Goal: Task Accomplishment & Management: Use online tool/utility

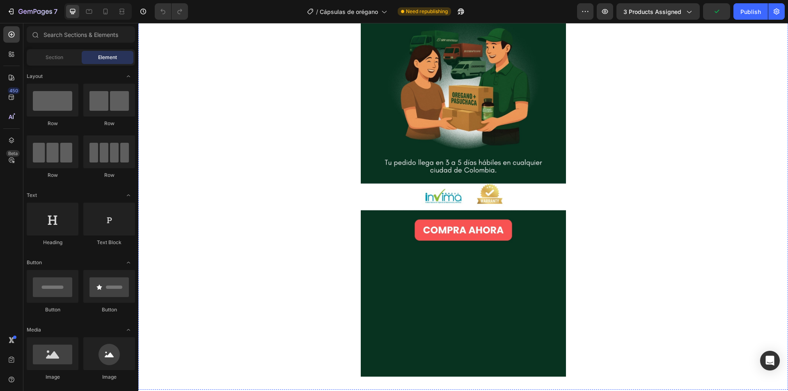
click at [437, 12] on img at bounding box center [463, 12] width 205 height 0
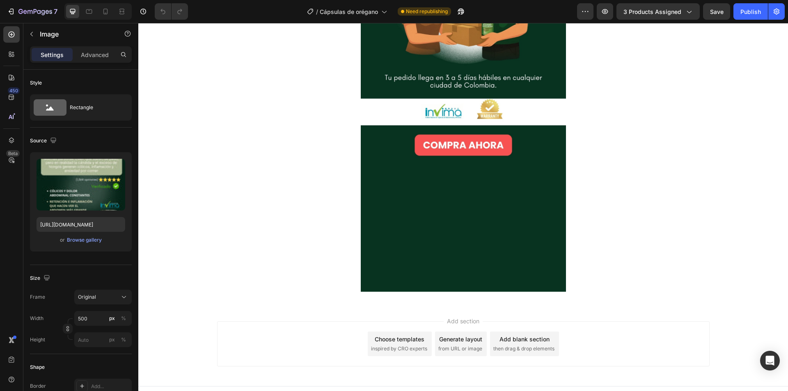
scroll to position [205, 0]
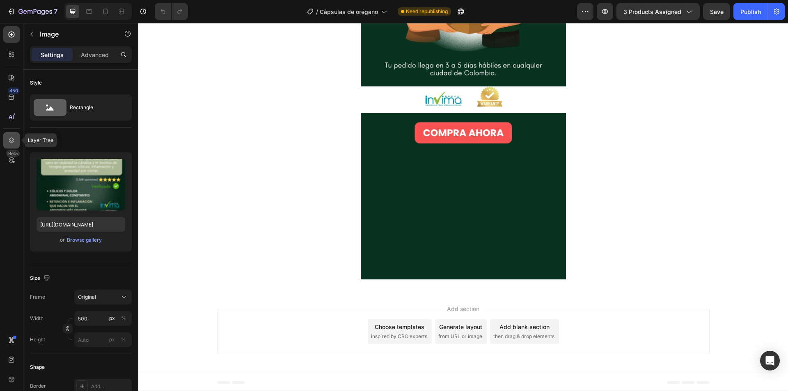
click at [14, 137] on icon at bounding box center [11, 140] width 8 height 8
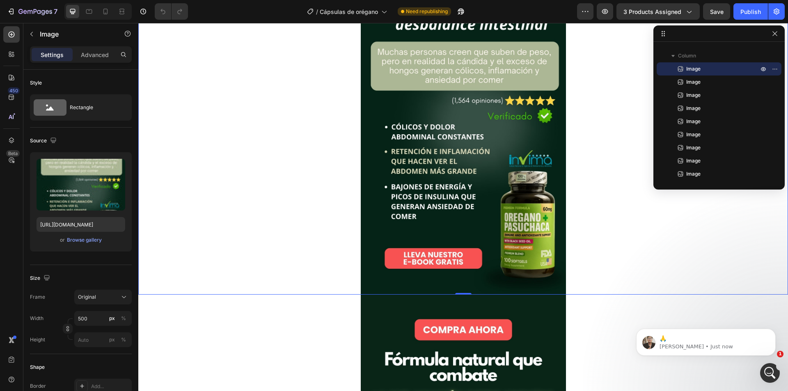
scroll to position [0, 0]
click at [780, 35] on button "button" at bounding box center [775, 34] width 10 height 10
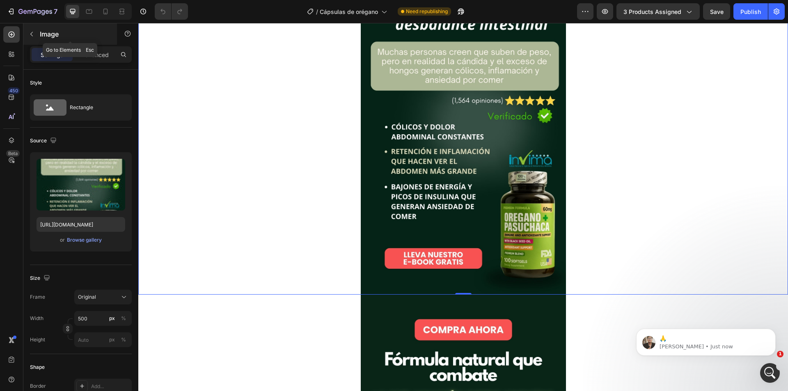
click at [34, 33] on icon "button" at bounding box center [31, 34] width 7 height 7
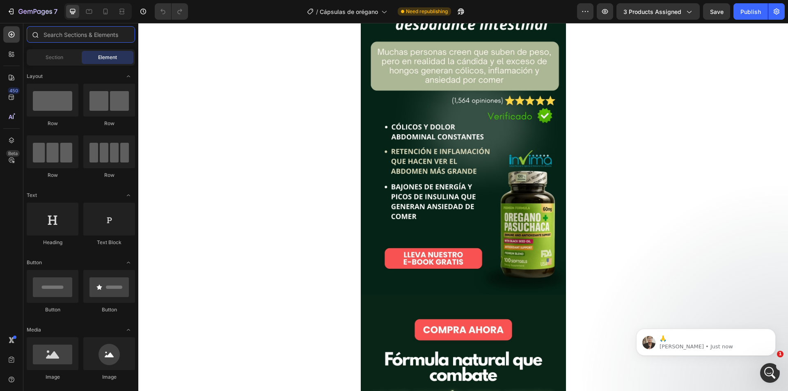
click at [82, 38] on input "text" at bounding box center [81, 34] width 108 height 16
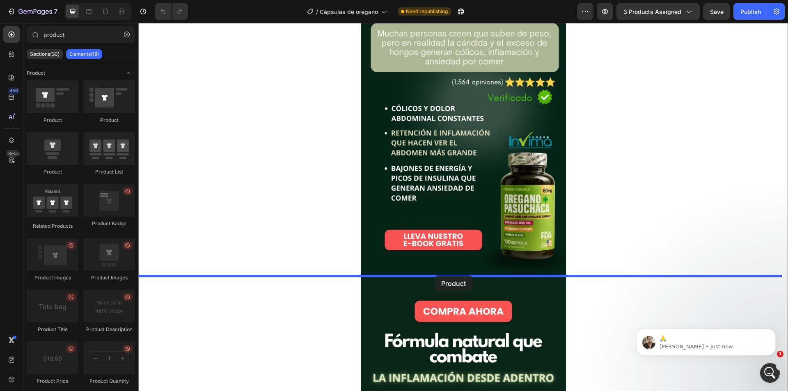
scroll to position [205, 0]
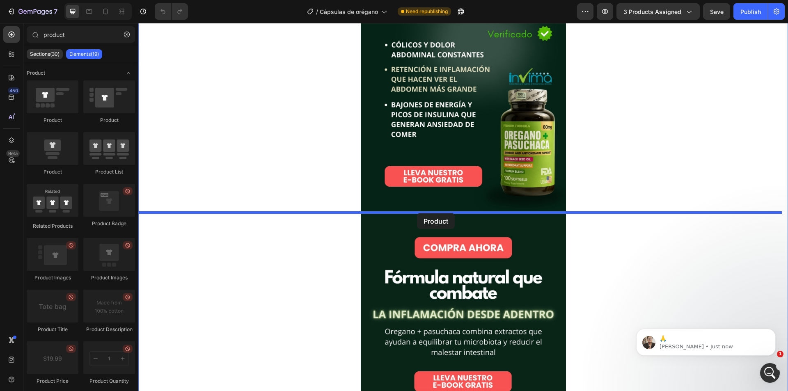
drag, startPoint x: 193, startPoint y: 172, endPoint x: 417, endPoint y: 213, distance: 227.5
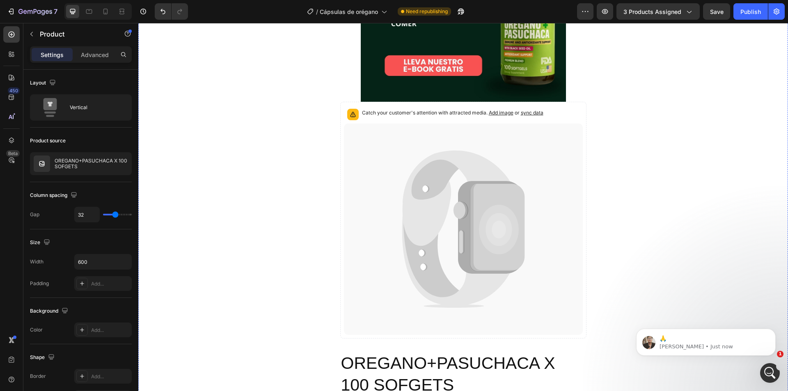
scroll to position [370, 0]
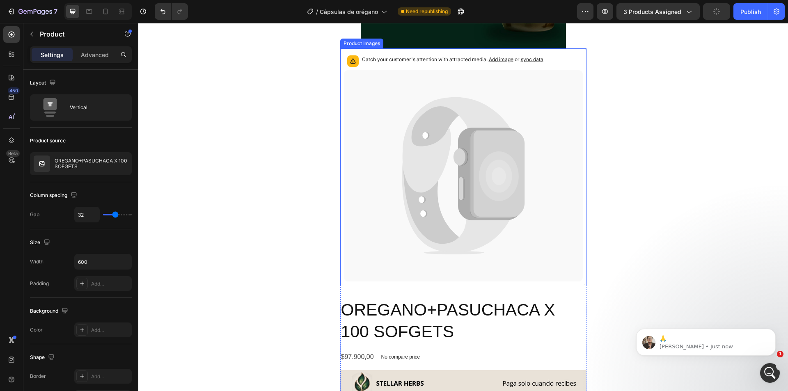
click at [410, 113] on icon at bounding box center [463, 175] width 239 height 211
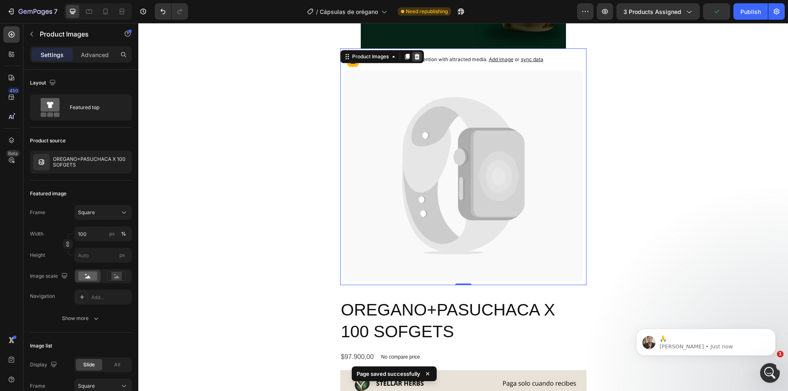
click at [416, 57] on icon at bounding box center [416, 57] width 5 height 6
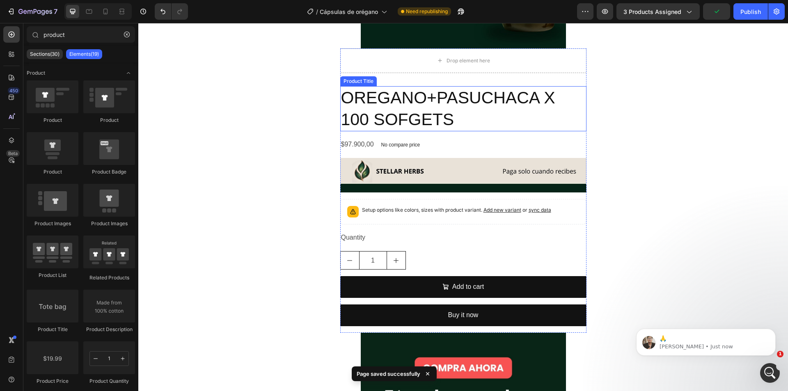
click at [449, 94] on h2 "OREGANO+PASUCHACA X 100 SOFGETS" at bounding box center [463, 109] width 246 height 46
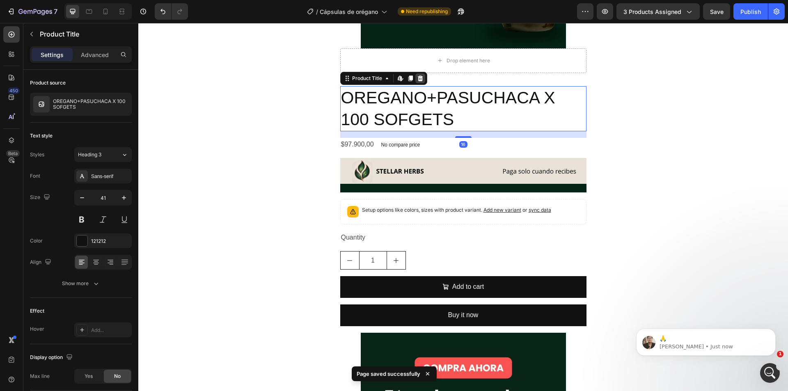
click at [418, 76] on icon at bounding box center [420, 79] width 5 height 6
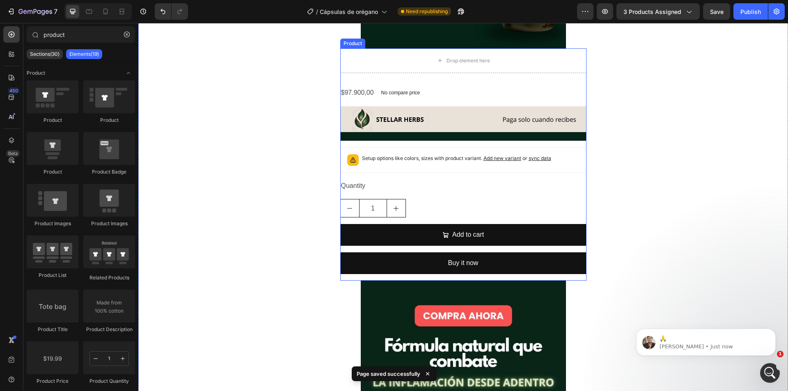
click at [435, 88] on div "$97.900,00 Product Price Product Price No compare price Product Price Row" at bounding box center [463, 93] width 246 height 14
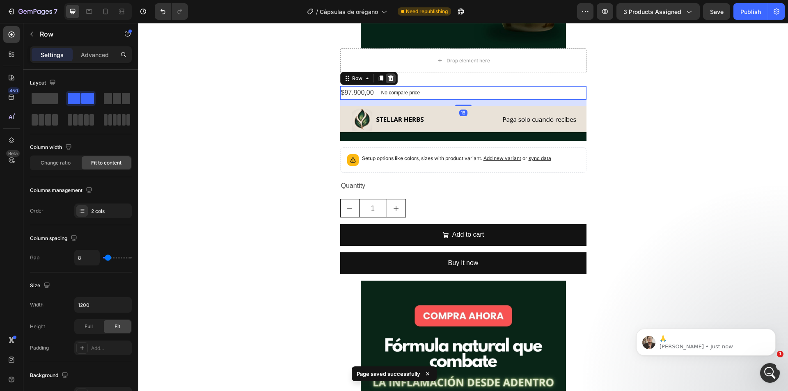
click at [388, 79] on icon at bounding box center [390, 79] width 5 height 6
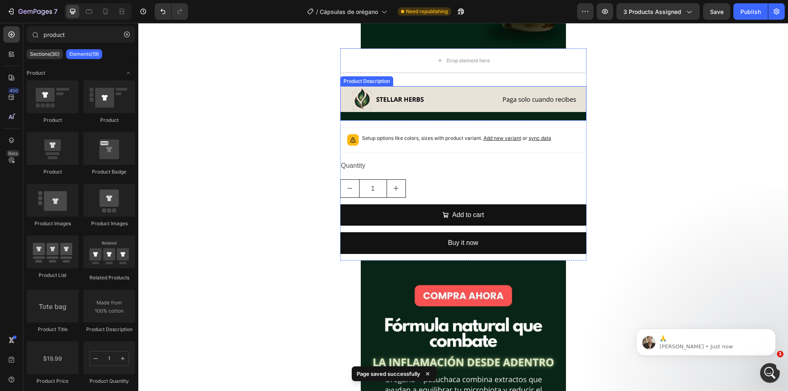
click at [448, 94] on img at bounding box center [463, 305] width 246 height 438
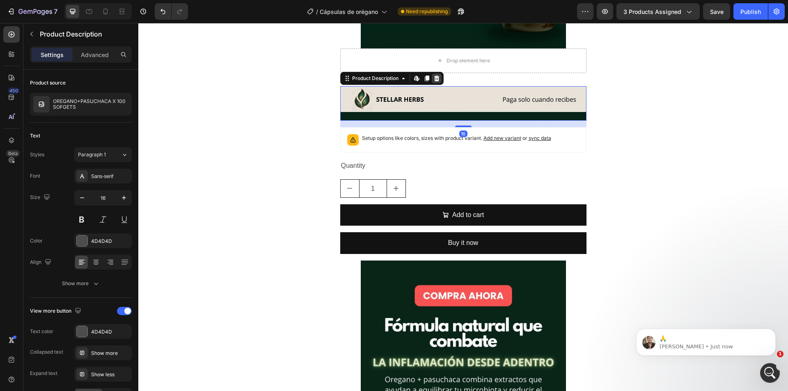
click at [437, 76] on icon at bounding box center [437, 78] width 7 height 7
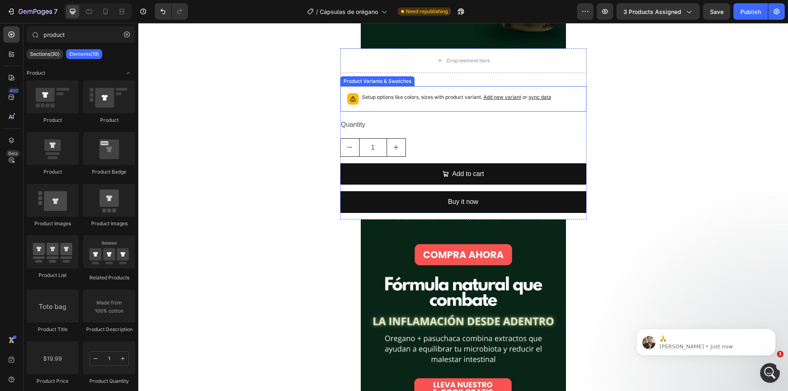
click at [434, 94] on p "Setup options like colors, sizes with product variant. Add new variant or sync …" at bounding box center [456, 97] width 189 height 8
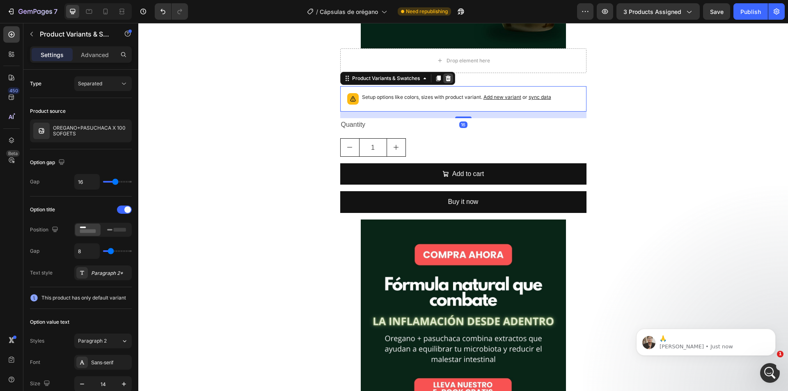
click at [447, 76] on icon at bounding box center [448, 78] width 7 height 7
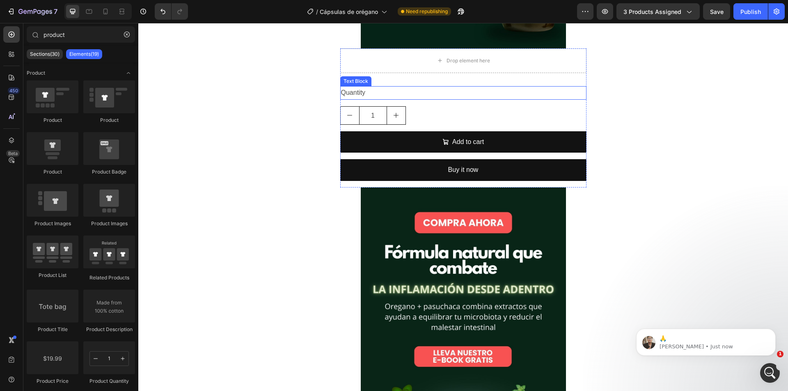
click at [443, 99] on div "Quantity" at bounding box center [463, 93] width 246 height 14
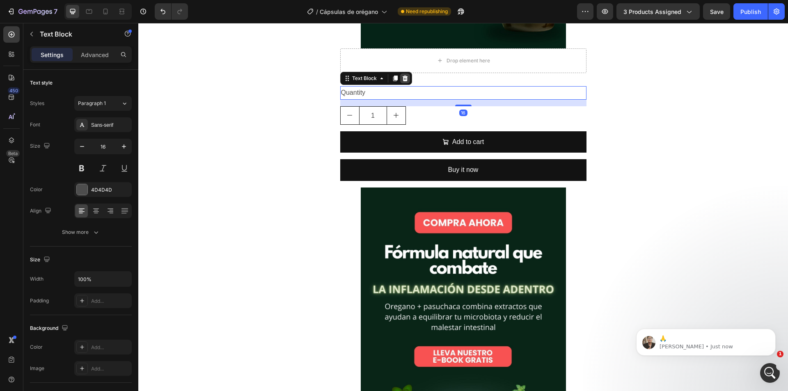
click at [404, 76] on icon at bounding box center [405, 78] width 7 height 7
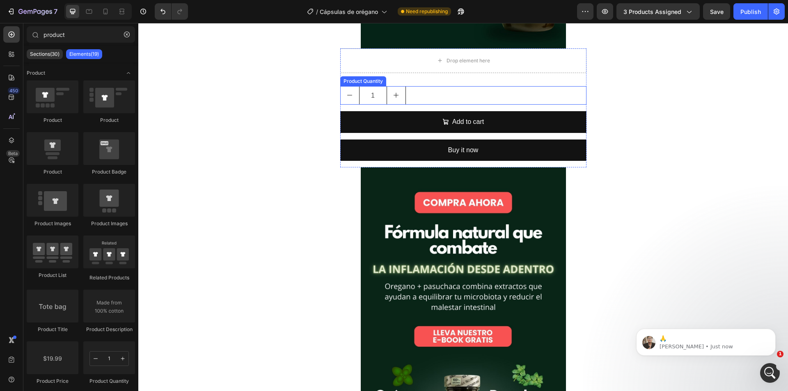
click at [423, 93] on div "1" at bounding box center [463, 95] width 246 height 18
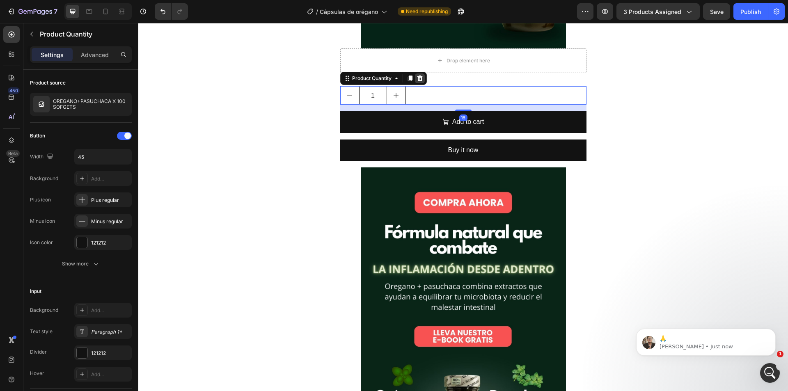
click at [419, 78] on icon at bounding box center [419, 79] width 5 height 6
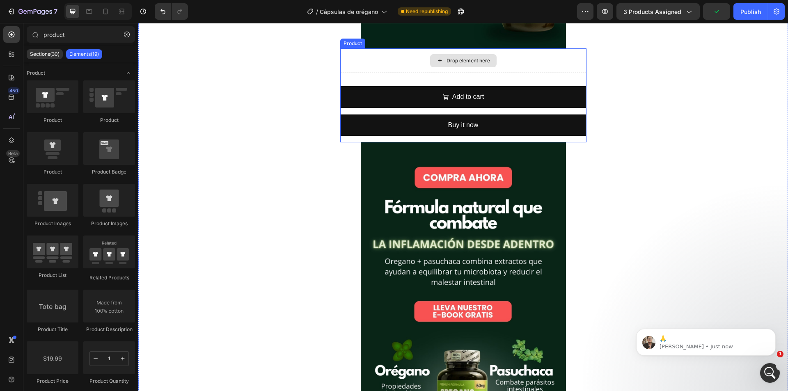
click at [361, 61] on div "Drop element here Add to cart Add to Cart Buy it now Dynamic Checkout Product" at bounding box center [463, 95] width 246 height 94
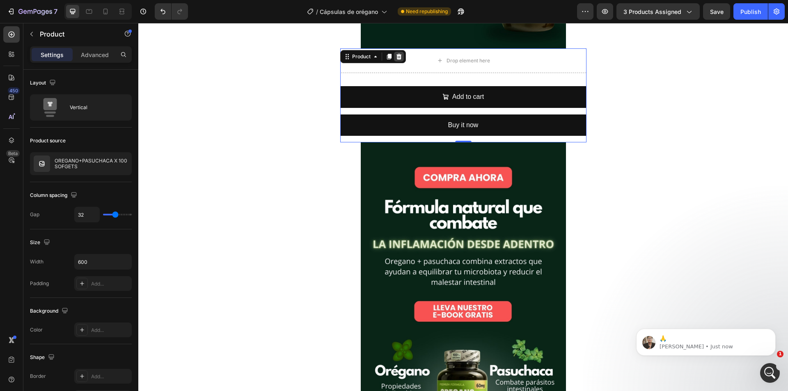
click at [398, 57] on icon at bounding box center [399, 56] width 7 height 7
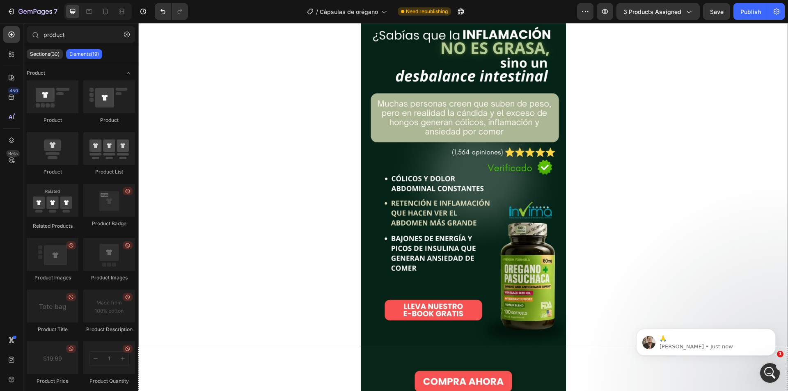
scroll to position [0, 0]
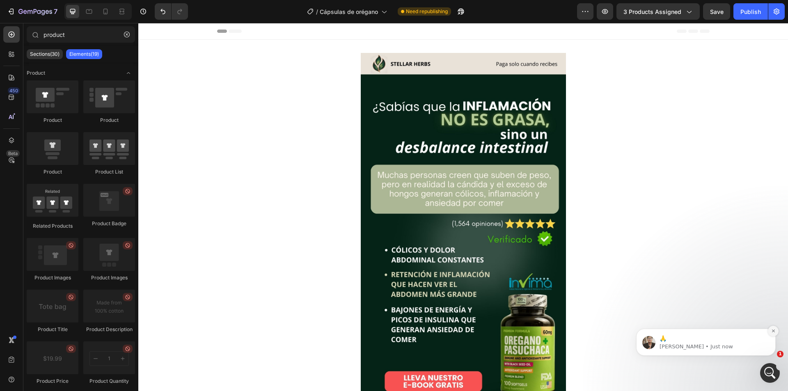
click at [774, 332] on icon "Dismiss notification" at bounding box center [774, 331] width 5 height 5
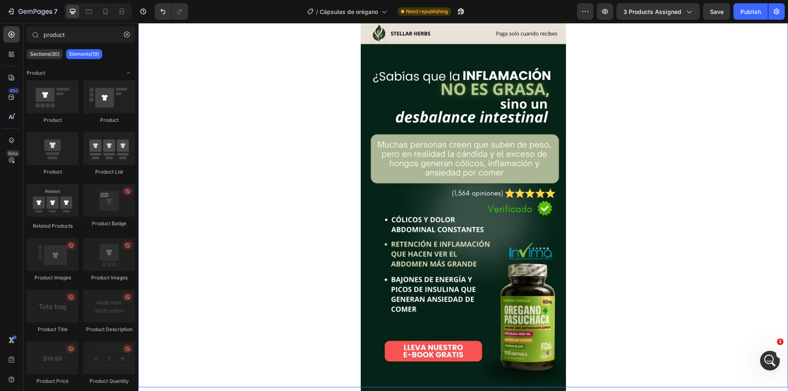
scroll to position [164, 0]
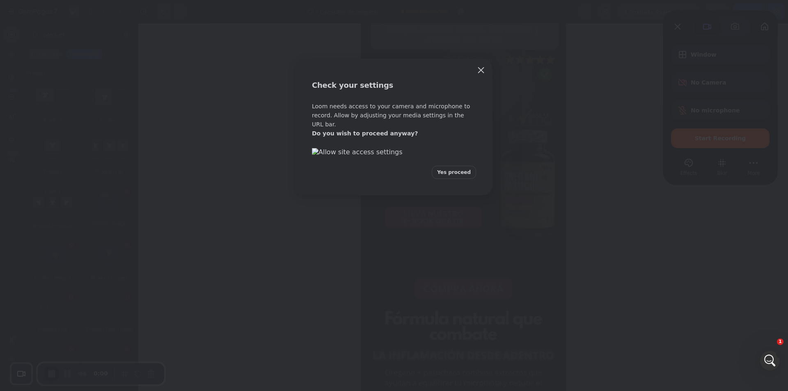
click at [462, 176] on span "Yes proceed" at bounding box center [454, 172] width 34 height 7
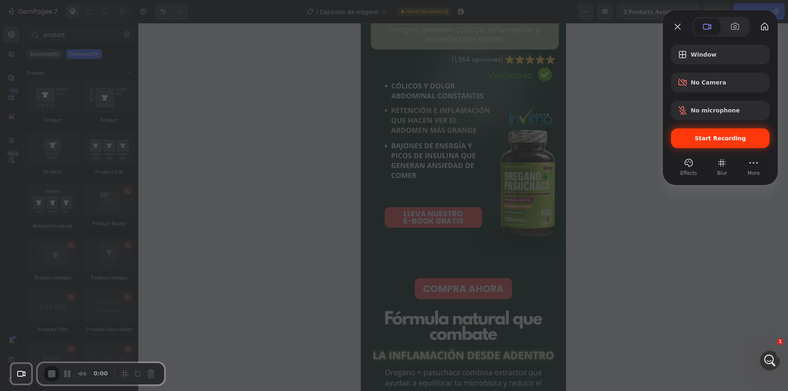
click at [696, 139] on span "Start Recording" at bounding box center [720, 138] width 85 height 7
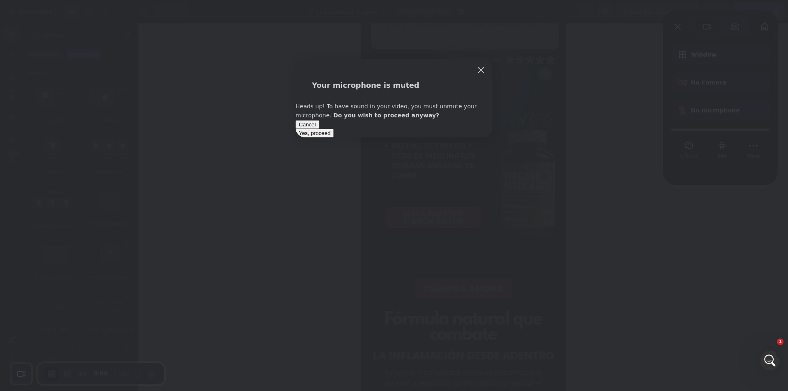
click at [331, 136] on span "Yes, proceed" at bounding box center [315, 133] width 32 height 6
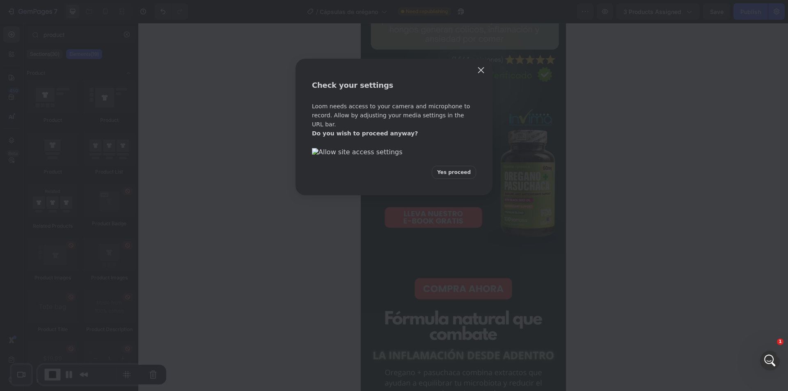
click at [455, 179] on div "Loom needs access to your camera and microphone to record. Allow by adjusting y…" at bounding box center [394, 140] width 164 height 77
click at [453, 179] on button "Yes proceed" at bounding box center [454, 172] width 44 height 13
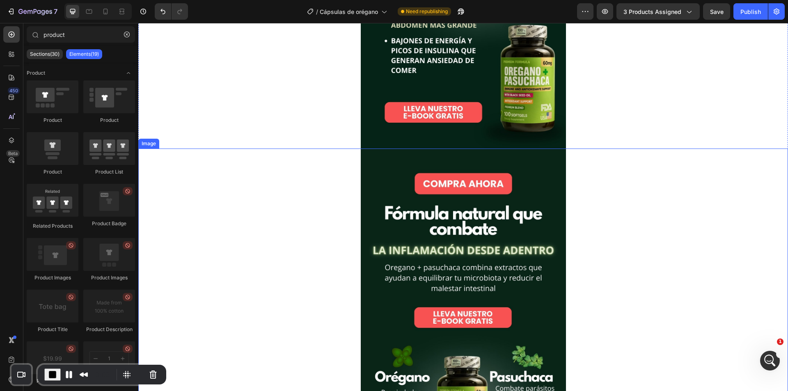
scroll to position [205, 0]
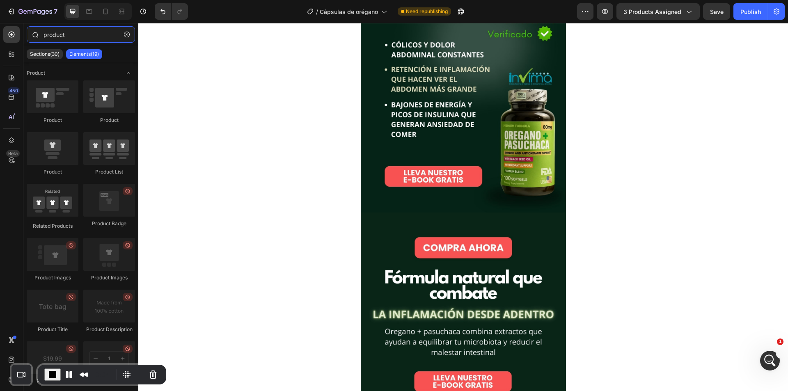
click at [92, 37] on input "product" at bounding box center [81, 34] width 108 height 16
type input "product"
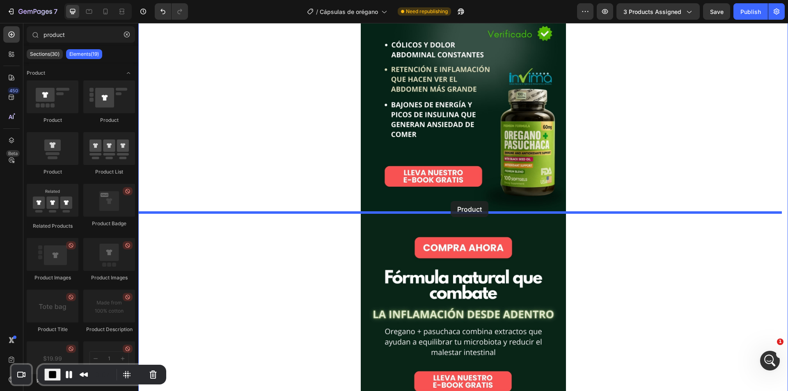
drag, startPoint x: 200, startPoint y: 181, endPoint x: 451, endPoint y: 203, distance: 251.9
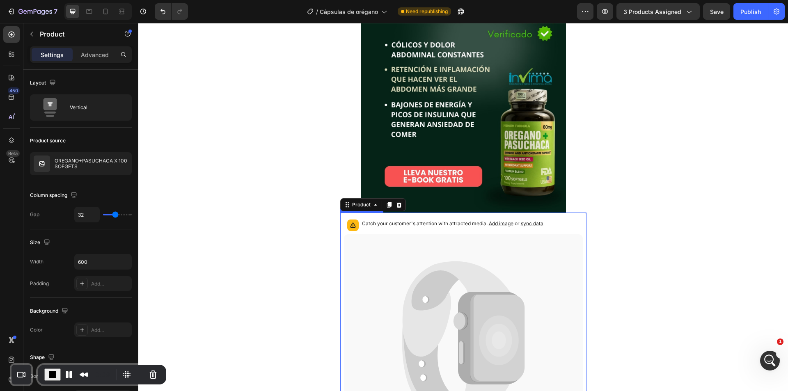
click at [389, 254] on icon at bounding box center [463, 339] width 239 height 211
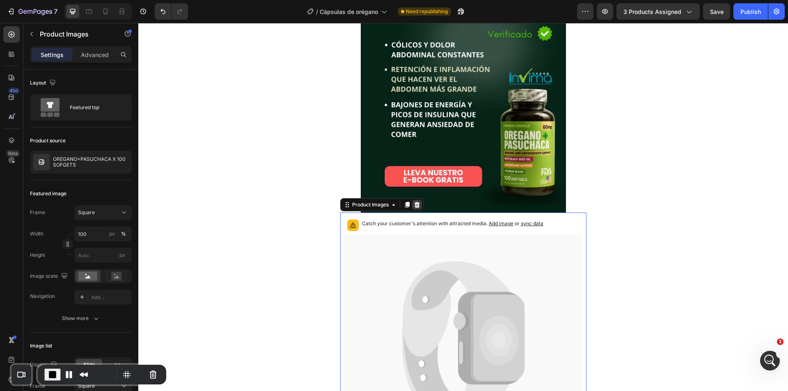
click at [414, 204] on icon at bounding box center [416, 205] width 5 height 6
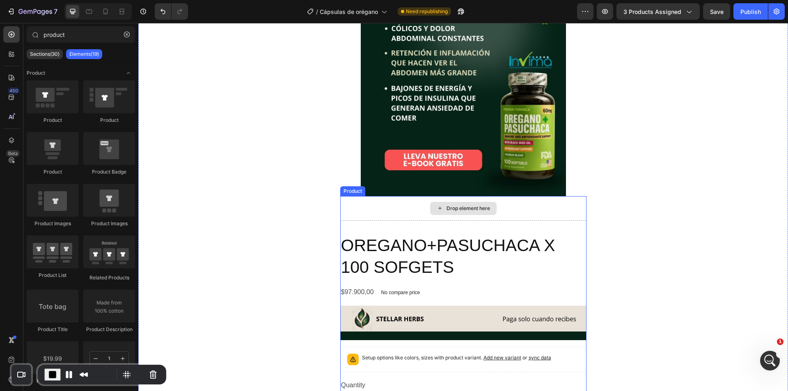
scroll to position [287, 0]
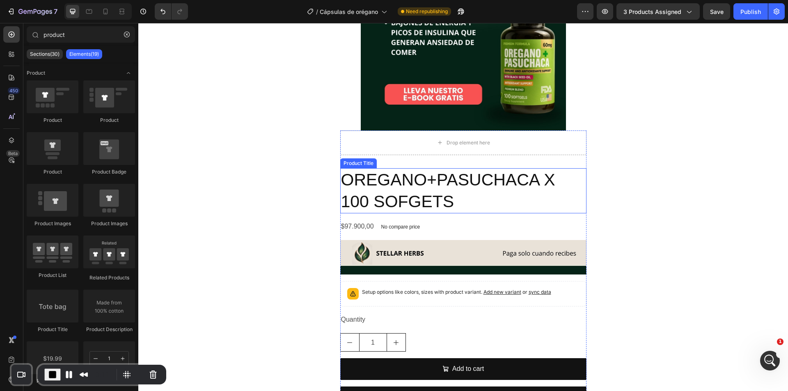
click at [399, 184] on h2 "OREGANO+PASUCHACA X 100 SOFGETS" at bounding box center [463, 191] width 246 height 46
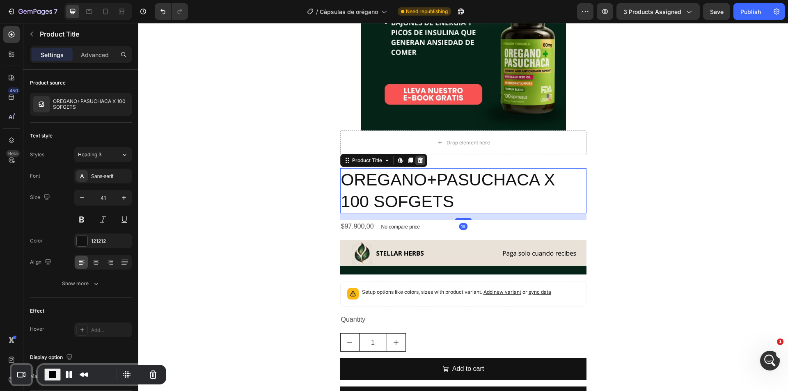
click at [420, 160] on icon at bounding box center [420, 160] width 7 height 7
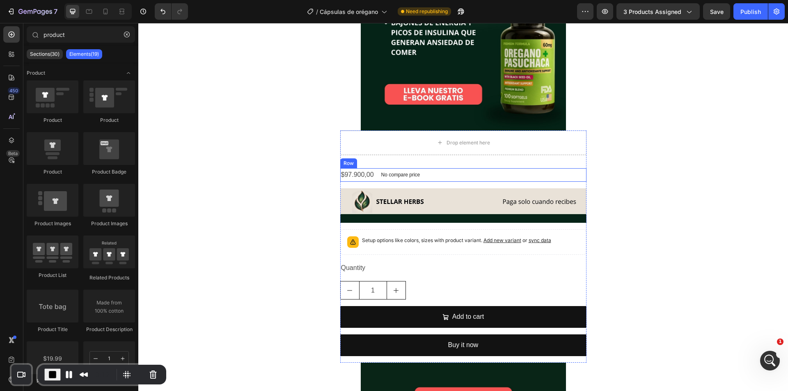
click at [426, 173] on div "$97.900,00 Product Price Product Price No compare price Product Price Row" at bounding box center [463, 175] width 246 height 14
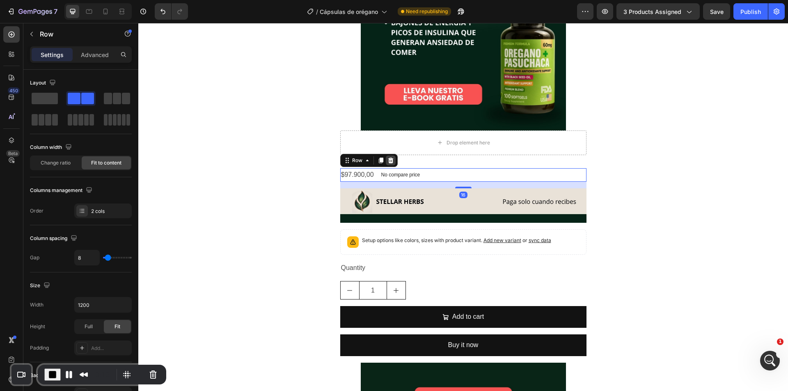
click at [388, 161] on icon at bounding box center [390, 161] width 5 height 6
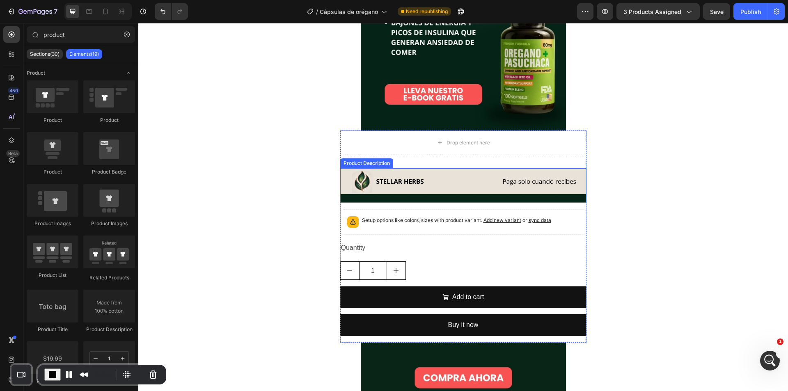
click at [426, 175] on img at bounding box center [463, 387] width 246 height 438
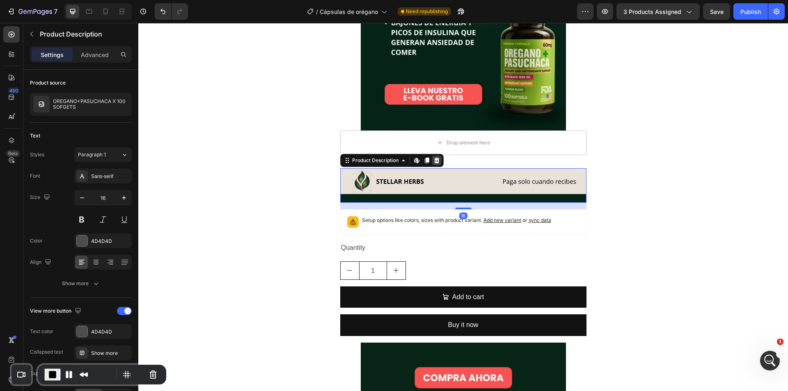
click at [434, 161] on icon at bounding box center [436, 161] width 5 height 6
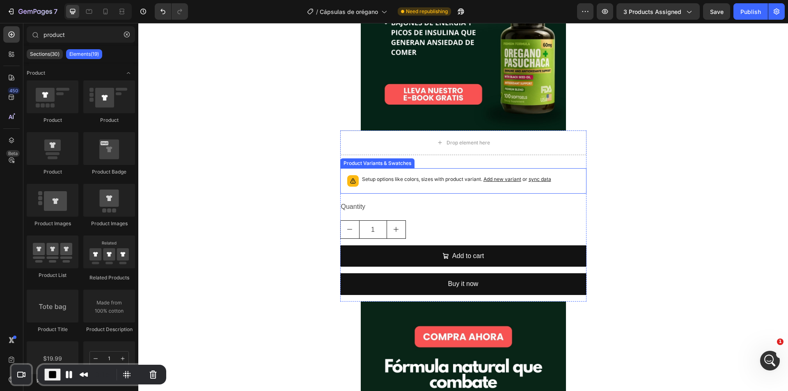
click at [427, 175] on div "Setup options like colors, sizes with product variant. Add new variant or sync …" at bounding box center [463, 181] width 239 height 18
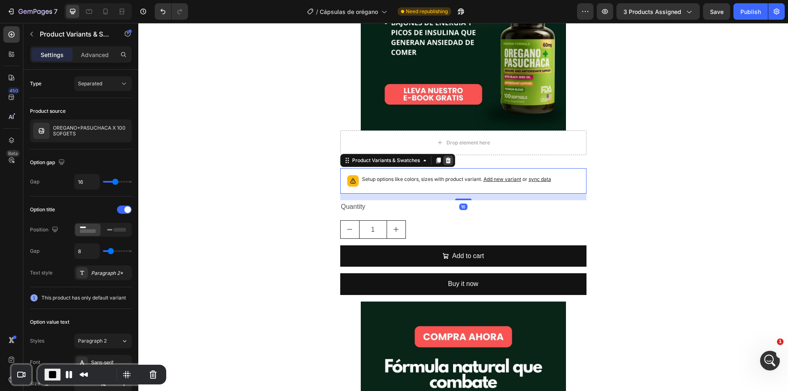
click at [446, 160] on icon at bounding box center [448, 161] width 5 height 6
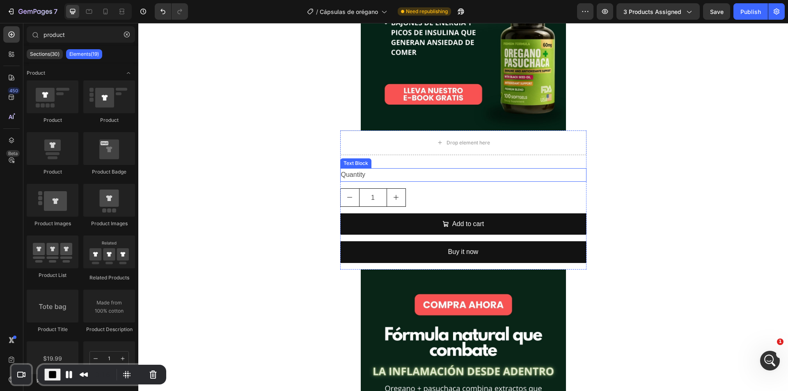
click at [434, 176] on div "Quantity" at bounding box center [463, 175] width 246 height 14
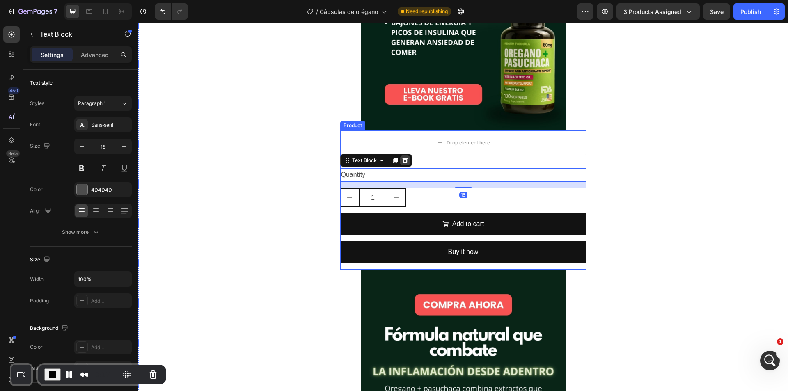
click at [405, 159] on icon at bounding box center [405, 160] width 7 height 7
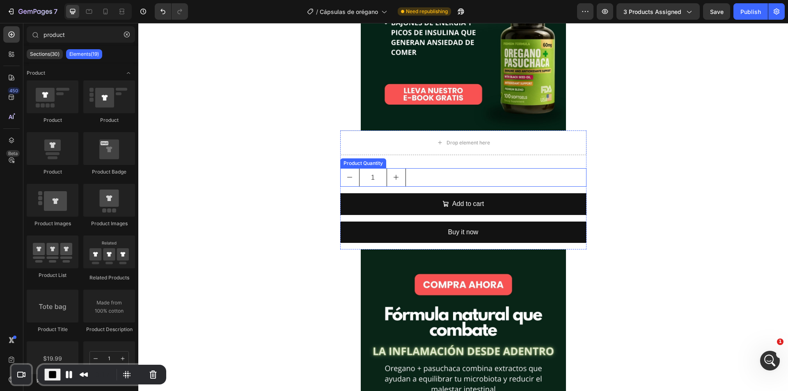
click at [438, 177] on div "1" at bounding box center [463, 177] width 246 height 18
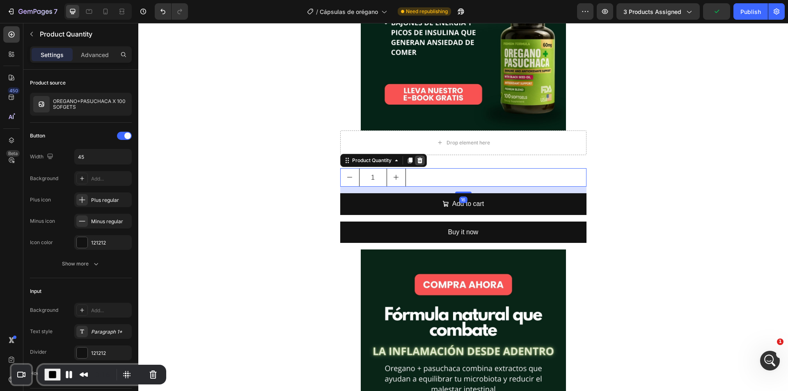
click at [418, 160] on icon at bounding box center [419, 161] width 5 height 6
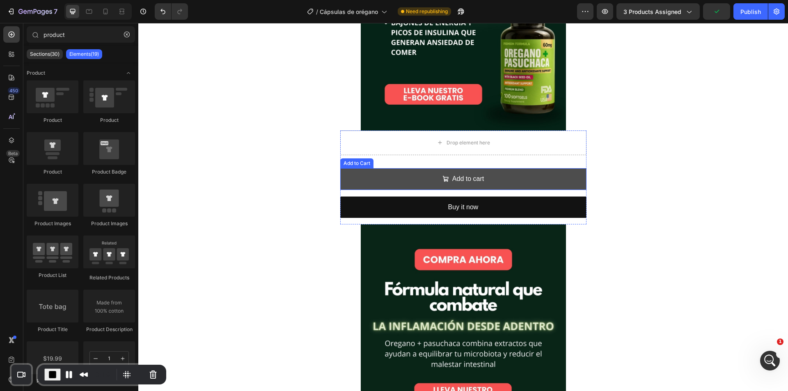
click at [420, 175] on button "Add to cart" at bounding box center [463, 179] width 246 height 22
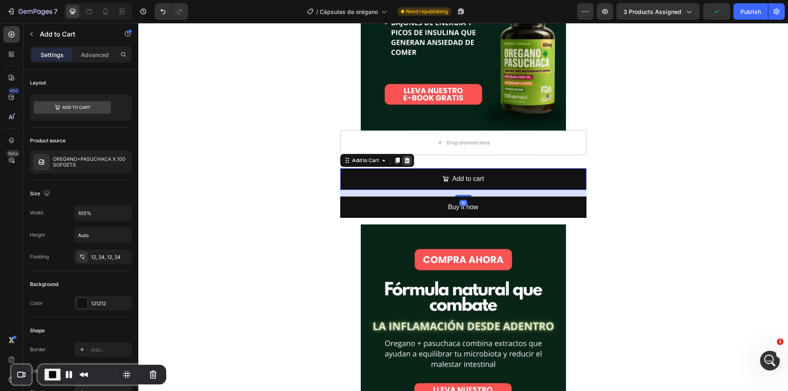
click at [408, 160] on div at bounding box center [407, 161] width 10 height 10
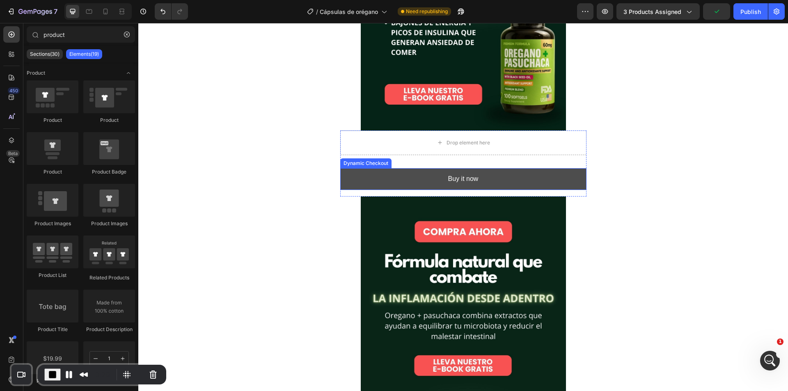
click at [408, 179] on button "Buy it now" at bounding box center [463, 179] width 246 height 22
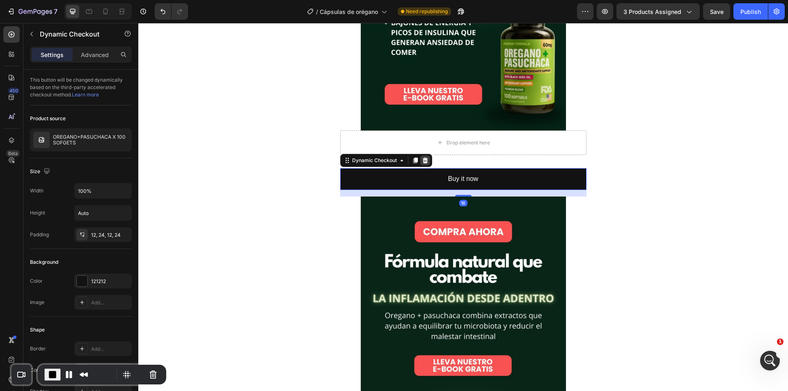
click at [422, 158] on icon at bounding box center [425, 160] width 7 height 7
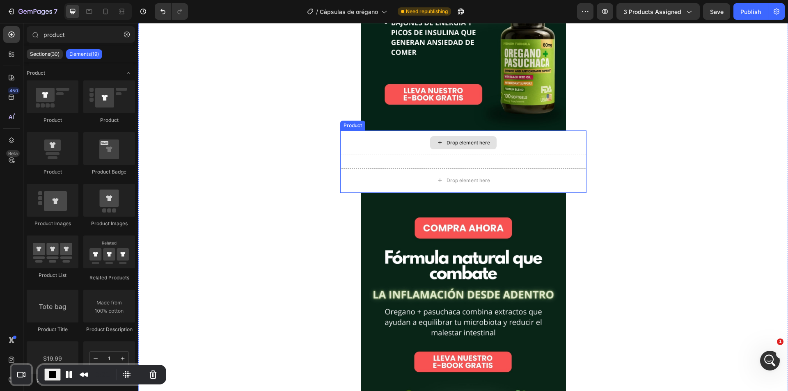
click at [375, 145] on div "Drop element here" at bounding box center [463, 143] width 246 height 25
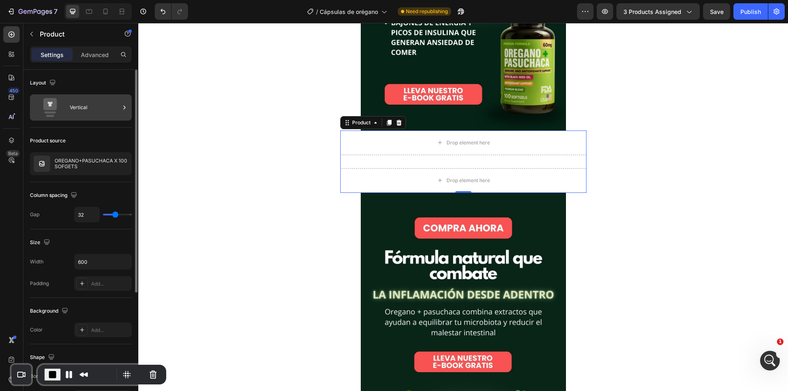
drag, startPoint x: 86, startPoint y: 108, endPoint x: 91, endPoint y: 110, distance: 5.0
click at [86, 108] on div "Vertical" at bounding box center [95, 107] width 50 height 19
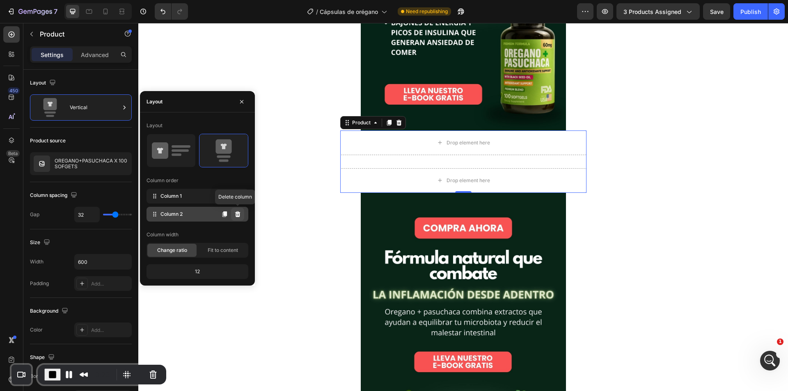
click at [239, 214] on icon at bounding box center [237, 214] width 5 height 6
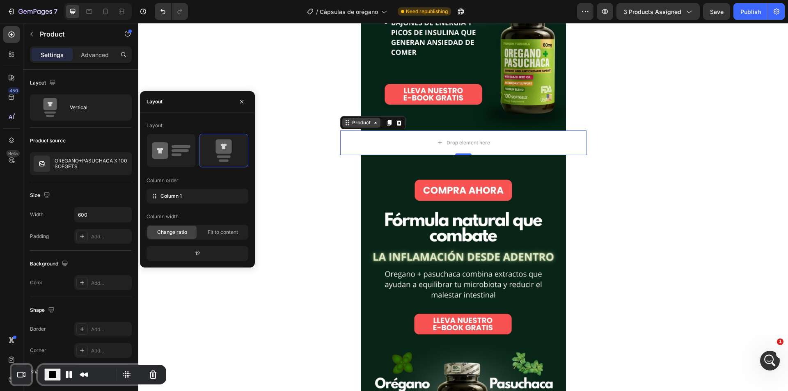
click at [351, 124] on div "Product" at bounding box center [362, 122] width 22 height 7
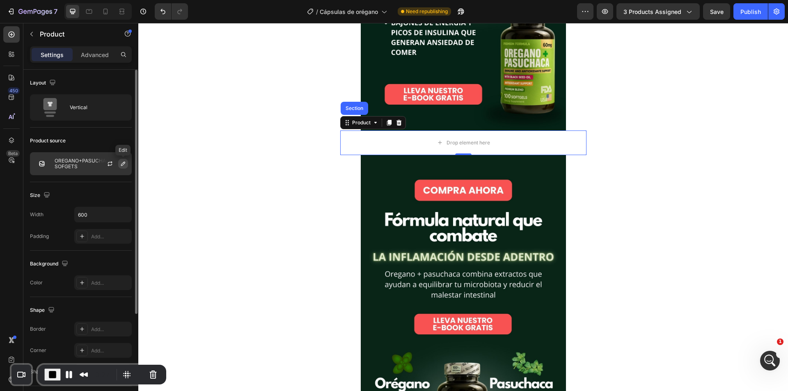
click at [126, 163] on icon "button" at bounding box center [123, 164] width 7 height 7
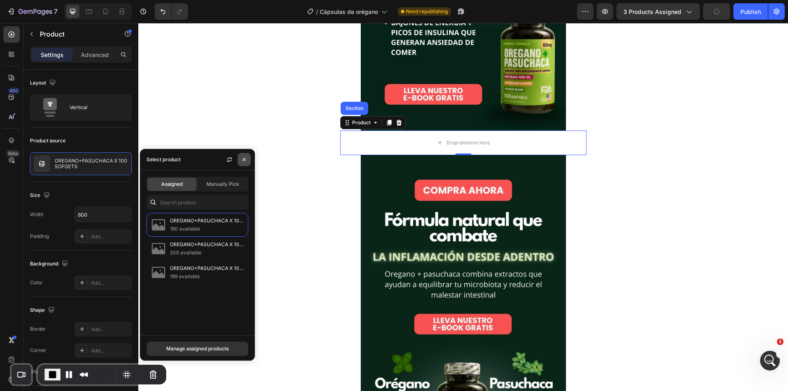
click at [246, 157] on icon "button" at bounding box center [244, 159] width 7 height 7
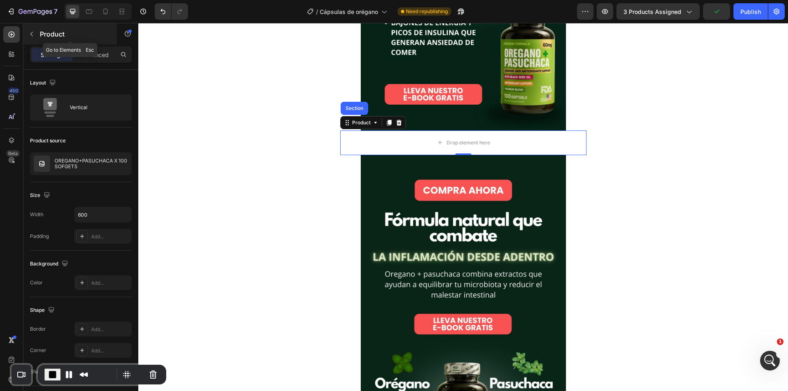
click at [32, 34] on icon "button" at bounding box center [31, 34] width 7 height 7
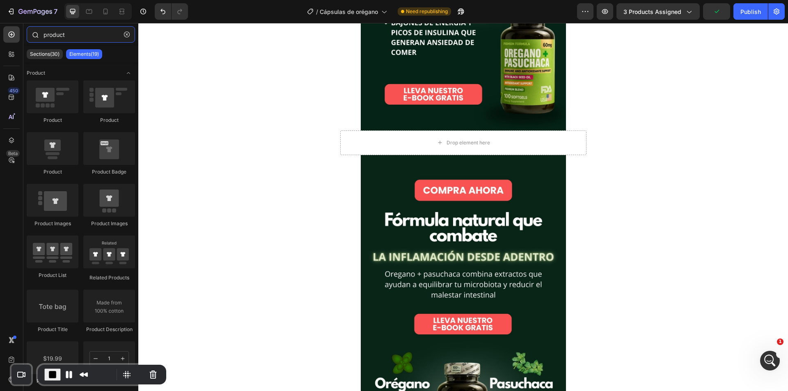
click at [79, 39] on input "product" at bounding box center [81, 34] width 108 height 16
click at [11, 53] on icon at bounding box center [10, 53] width 2 height 2
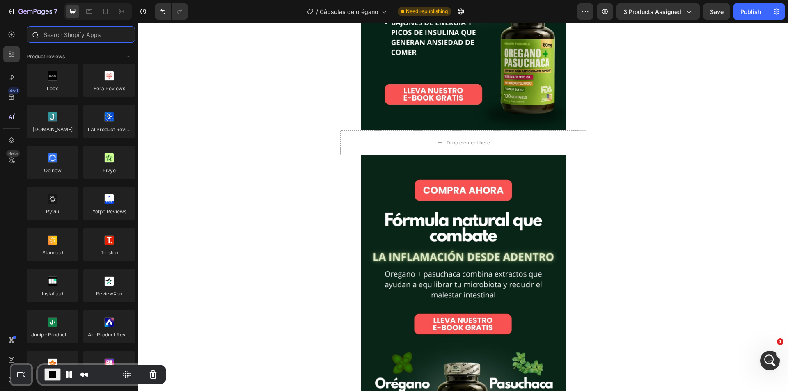
click at [82, 36] on input "text" at bounding box center [81, 34] width 108 height 16
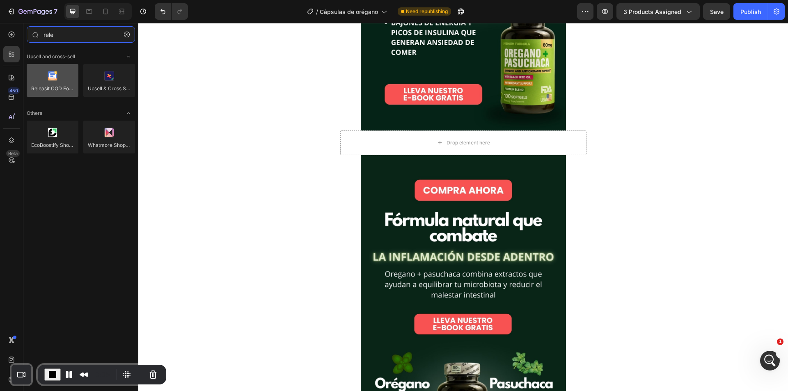
type input "rele"
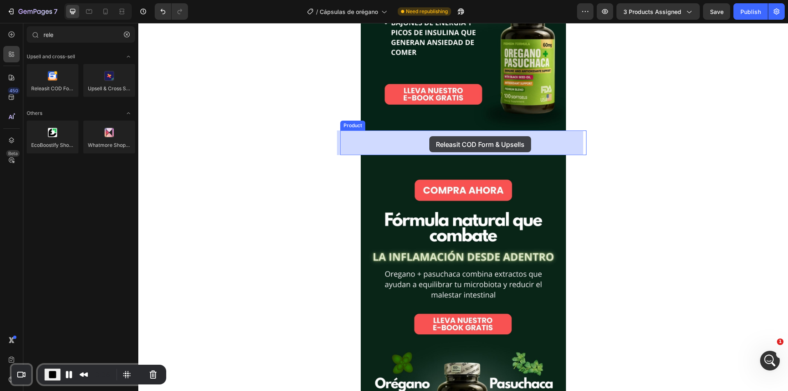
drag, startPoint x: 183, startPoint y: 107, endPoint x: 430, endPoint y: 136, distance: 248.2
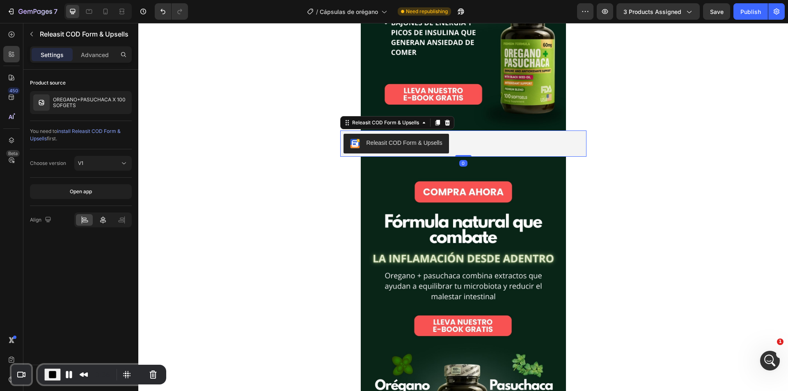
click at [104, 220] on icon at bounding box center [103, 219] width 6 height 7
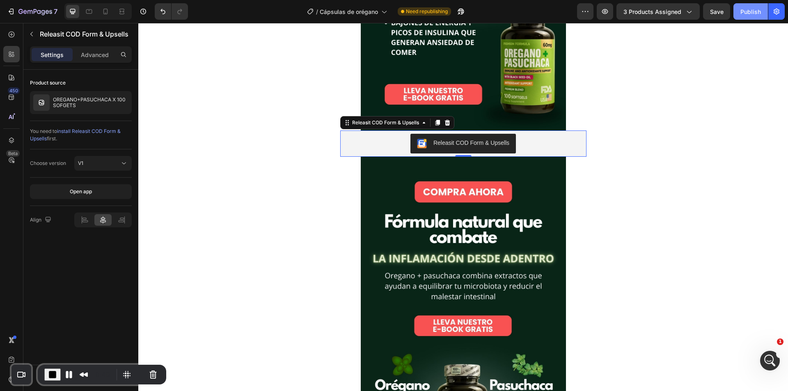
click at [747, 11] on div "Publish" at bounding box center [751, 11] width 21 height 9
click at [53, 372] on span "End Recording" at bounding box center [53, 375] width 10 height 10
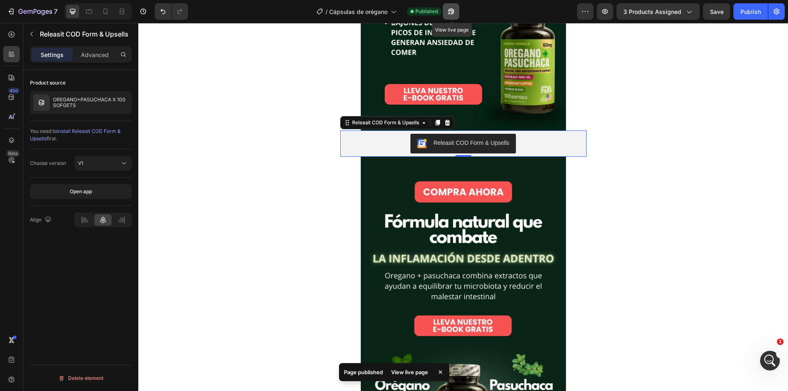
click at [453, 6] on button "button" at bounding box center [451, 11] width 16 height 16
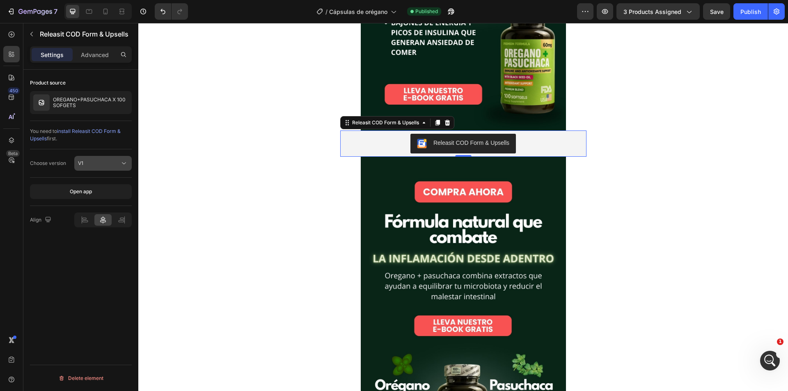
click at [105, 161] on div "V1" at bounding box center [99, 163] width 42 height 7
click at [100, 198] on p "V2" at bounding box center [101, 198] width 47 height 7
click at [110, 191] on span "Releasit button" at bounding box center [95, 191] width 34 height 6
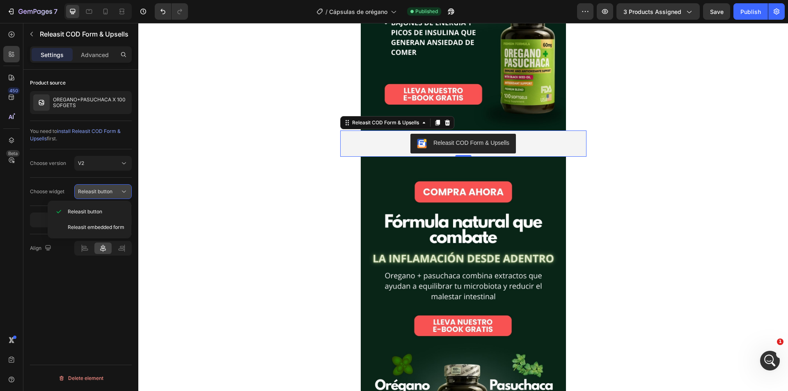
click at [110, 191] on span "Releasit button" at bounding box center [95, 191] width 34 height 6
click at [748, 9] on div "Publish" at bounding box center [751, 11] width 21 height 9
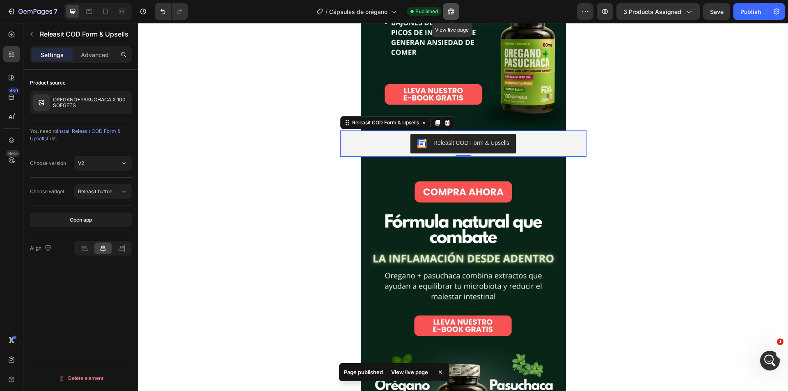
click at [455, 13] on icon "button" at bounding box center [451, 11] width 8 height 8
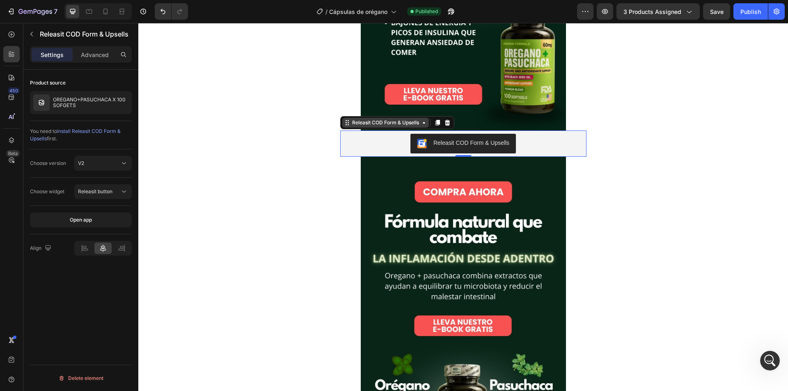
click at [386, 125] on div "Releasit COD Form & Upsells" at bounding box center [386, 122] width 70 height 7
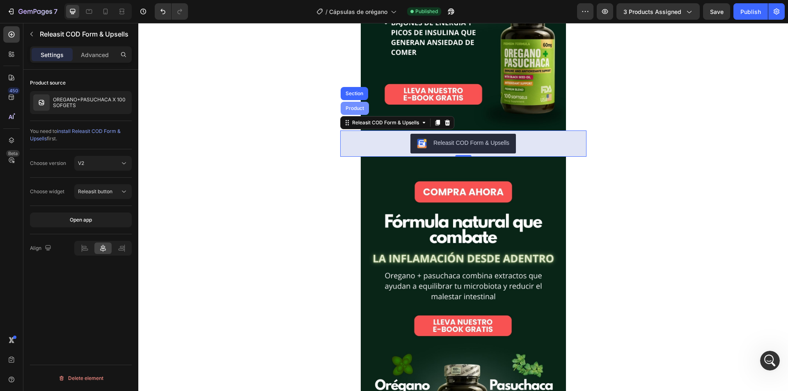
click at [357, 109] on div "Product" at bounding box center [355, 108] width 22 height 5
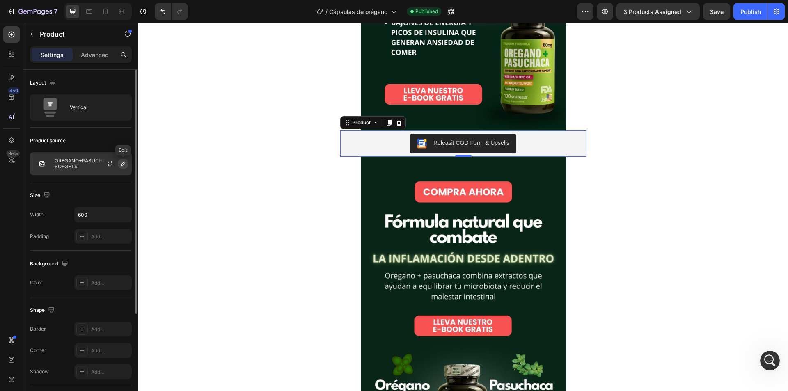
click at [123, 164] on icon "button" at bounding box center [123, 164] width 7 height 7
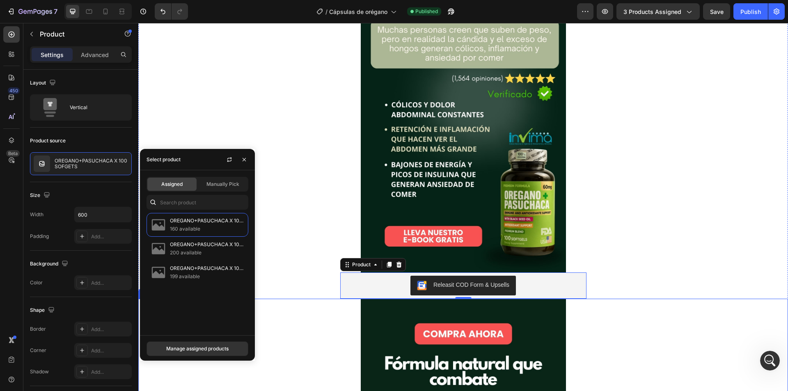
scroll to position [123, 0]
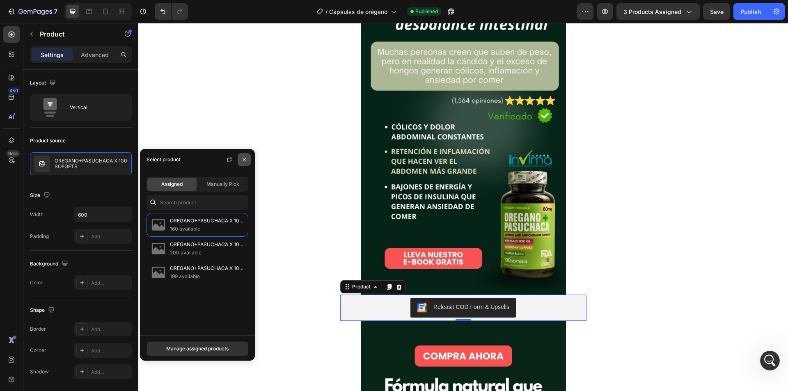
click at [245, 158] on icon "button" at bounding box center [244, 159] width 7 height 7
